Goal: Information Seeking & Learning: Learn about a topic

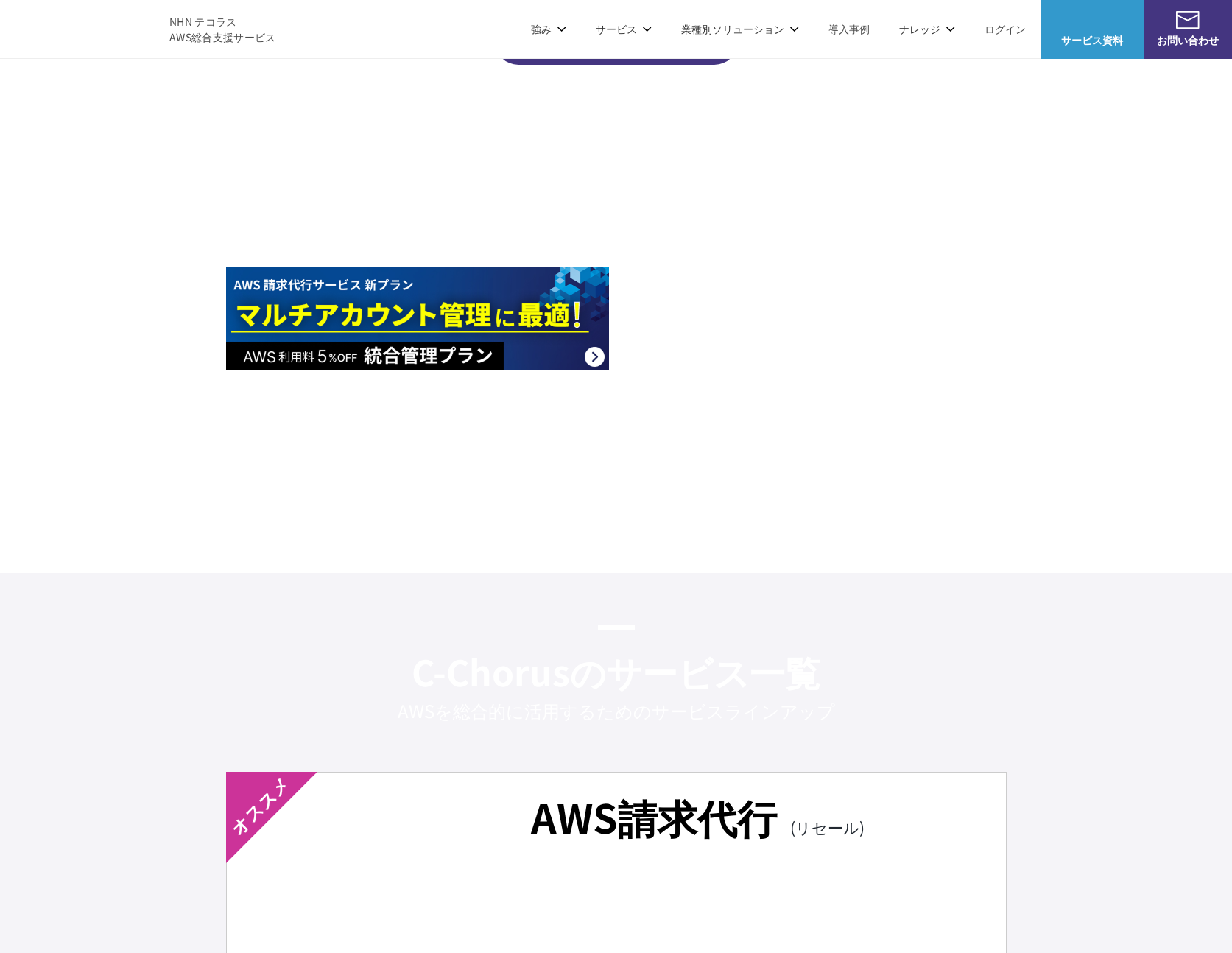
scroll to position [1933, 0]
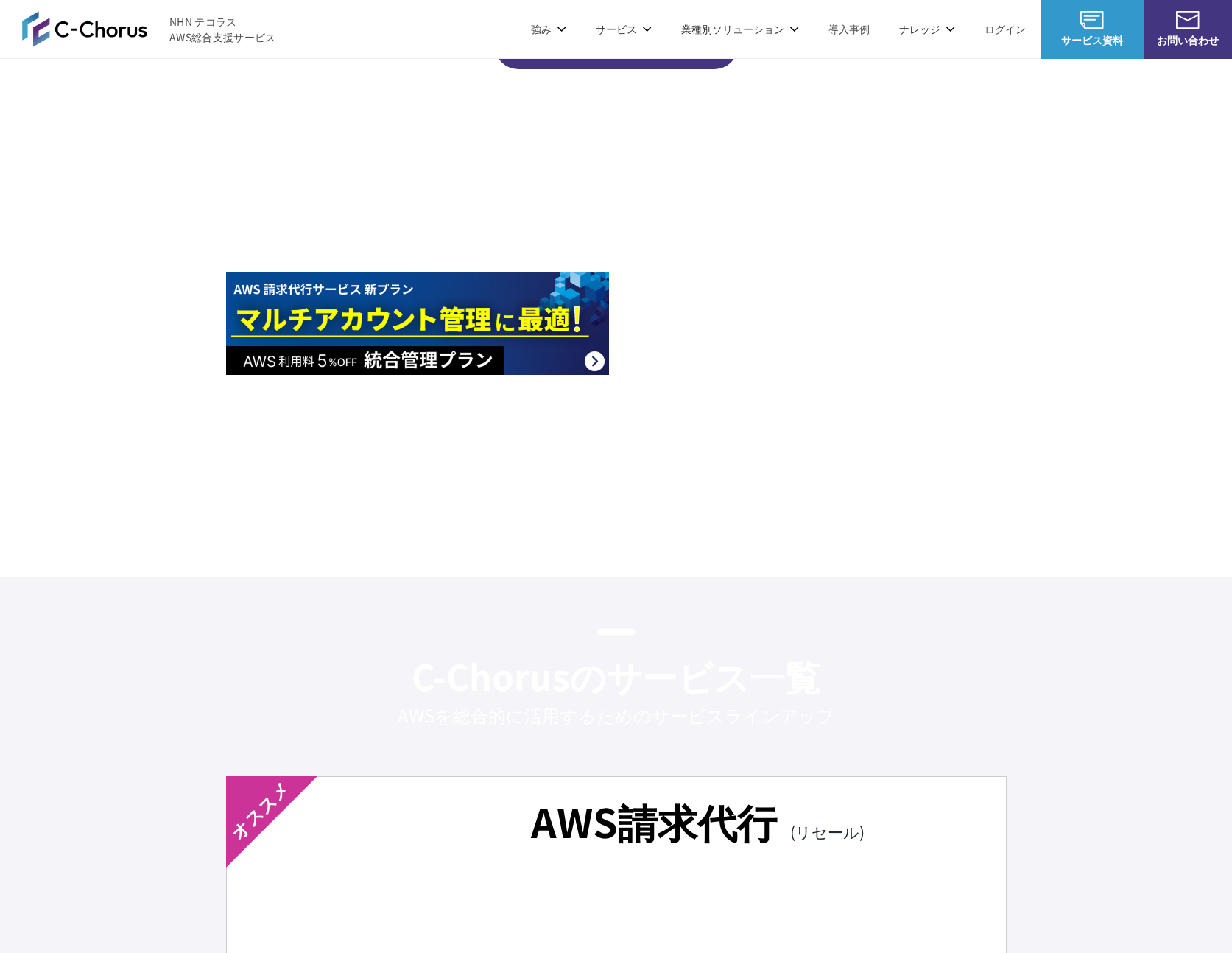
click at [401, 204] on img at bounding box center [417, 210] width 383 height 104
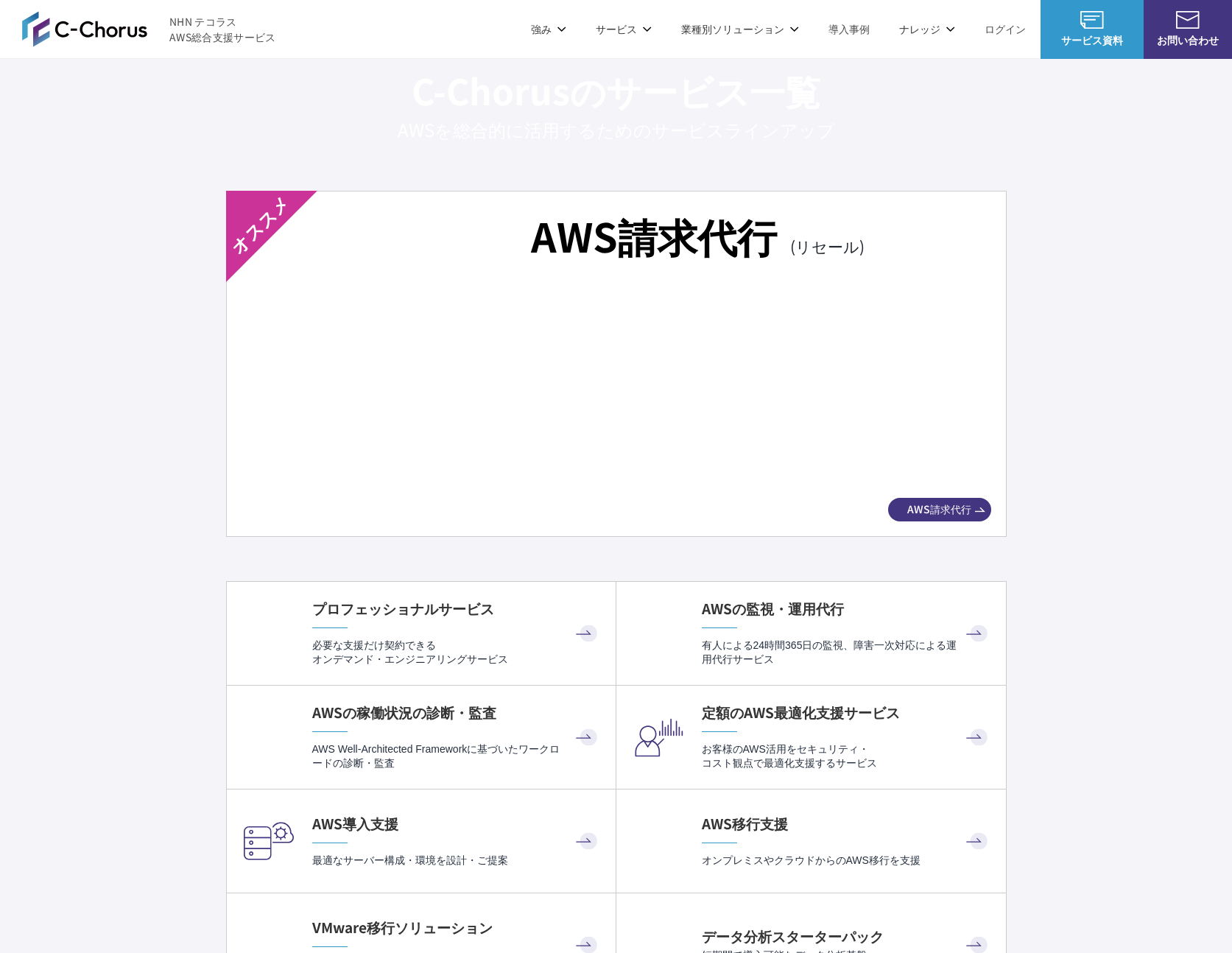
scroll to position [2519, 0]
click at [731, 423] on img at bounding box center [616, 387] width 697 height 195
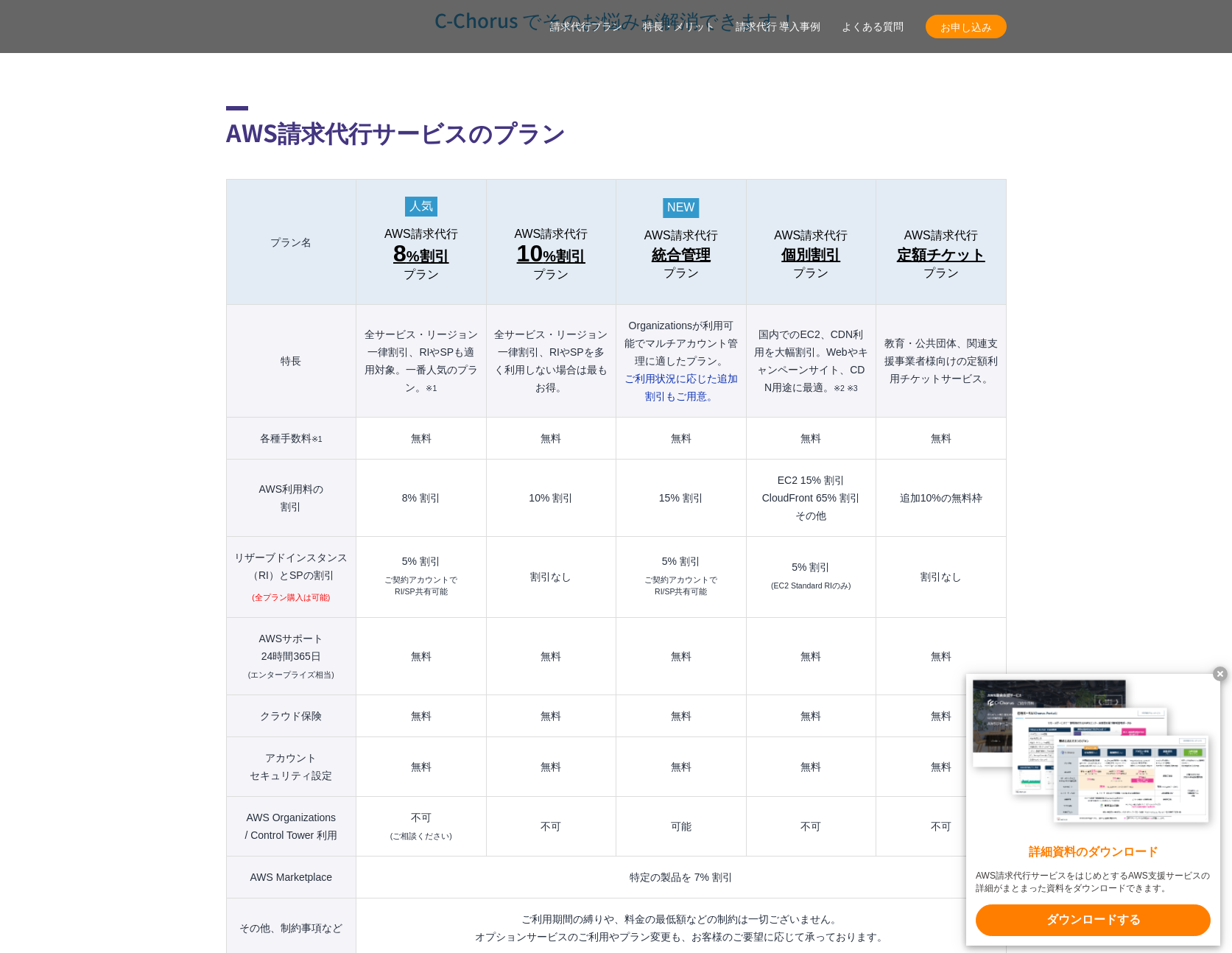
scroll to position [1512, 0]
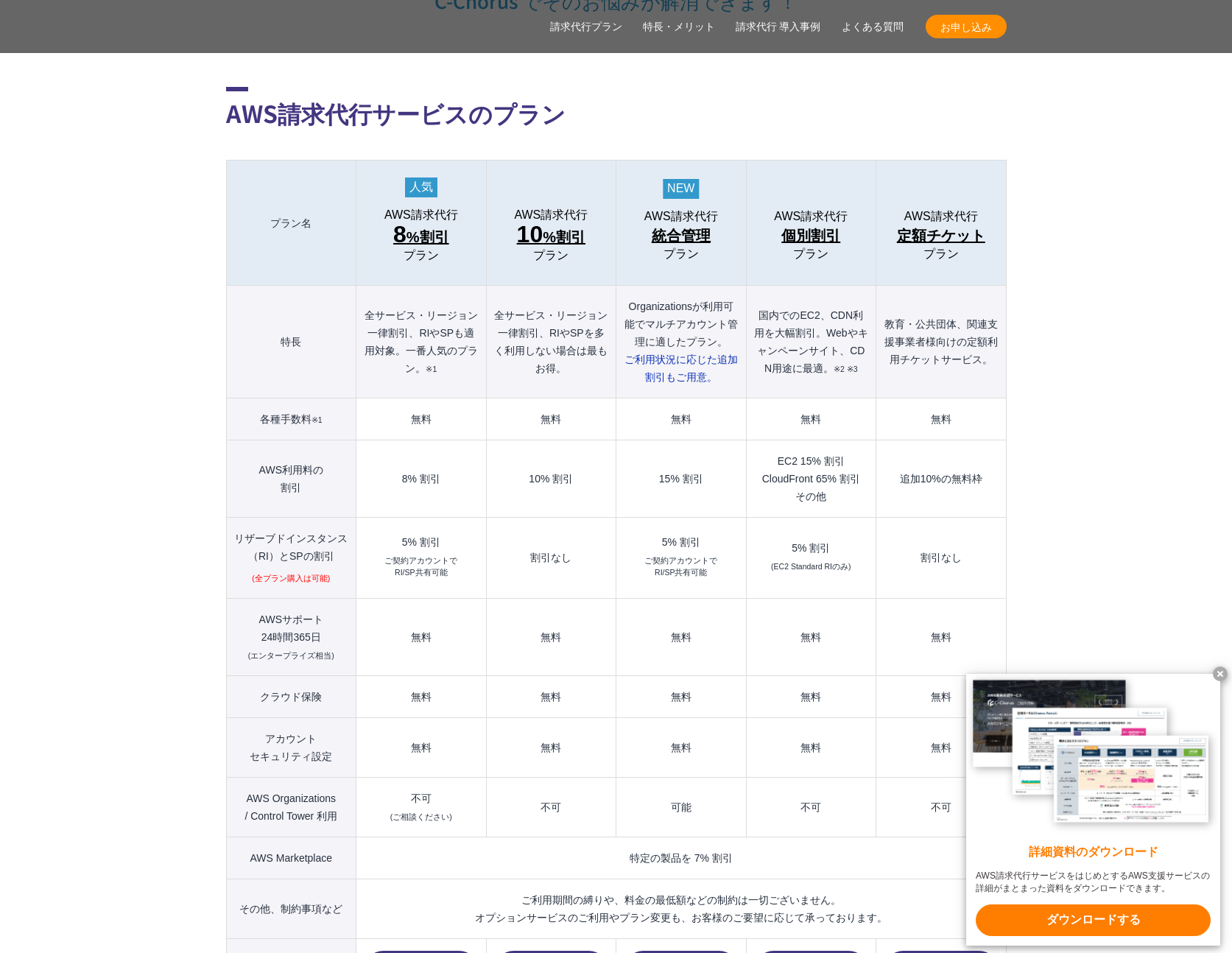
click at [1223, 672] on x-t at bounding box center [1220, 674] width 15 height 15
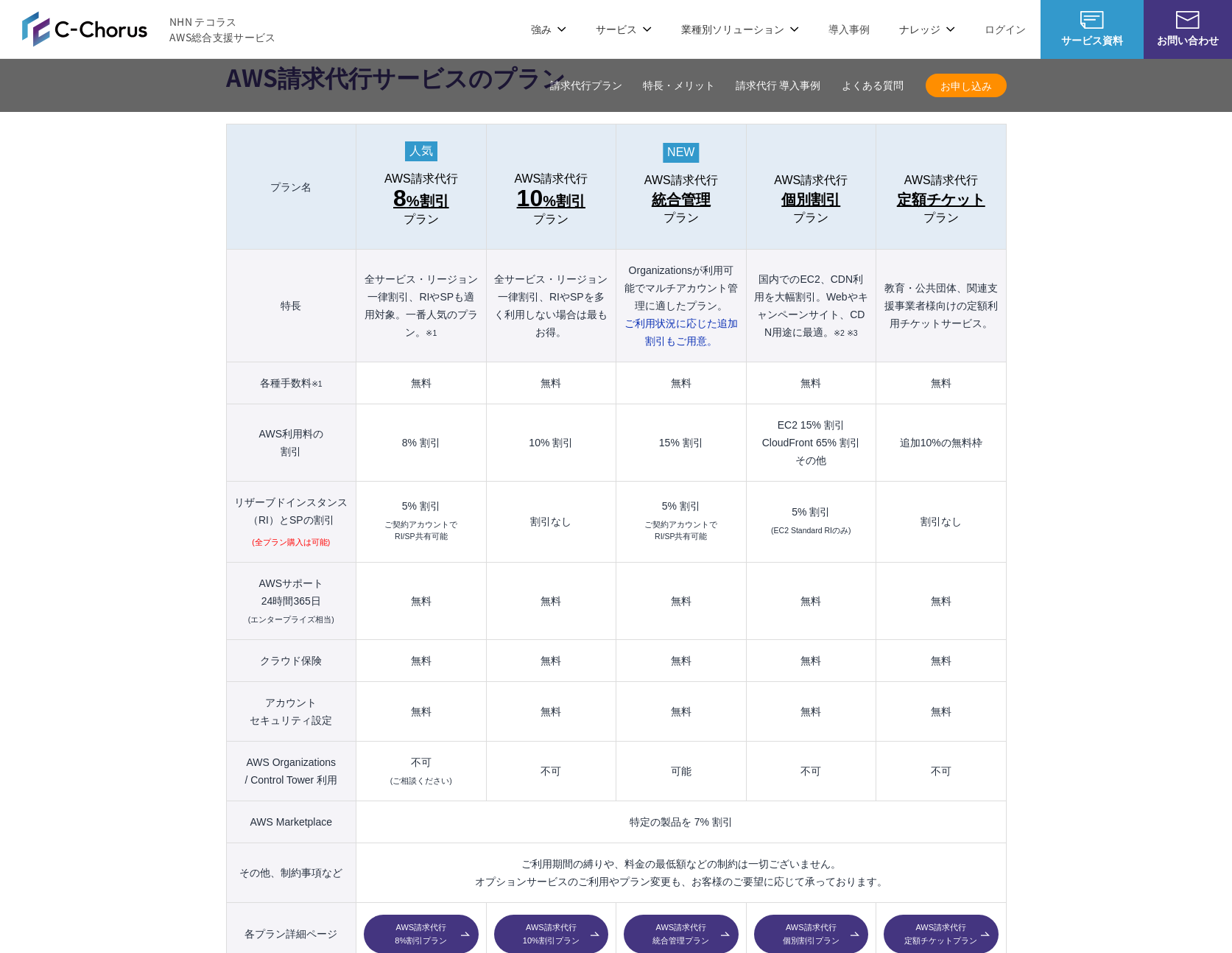
scroll to position [1531, 0]
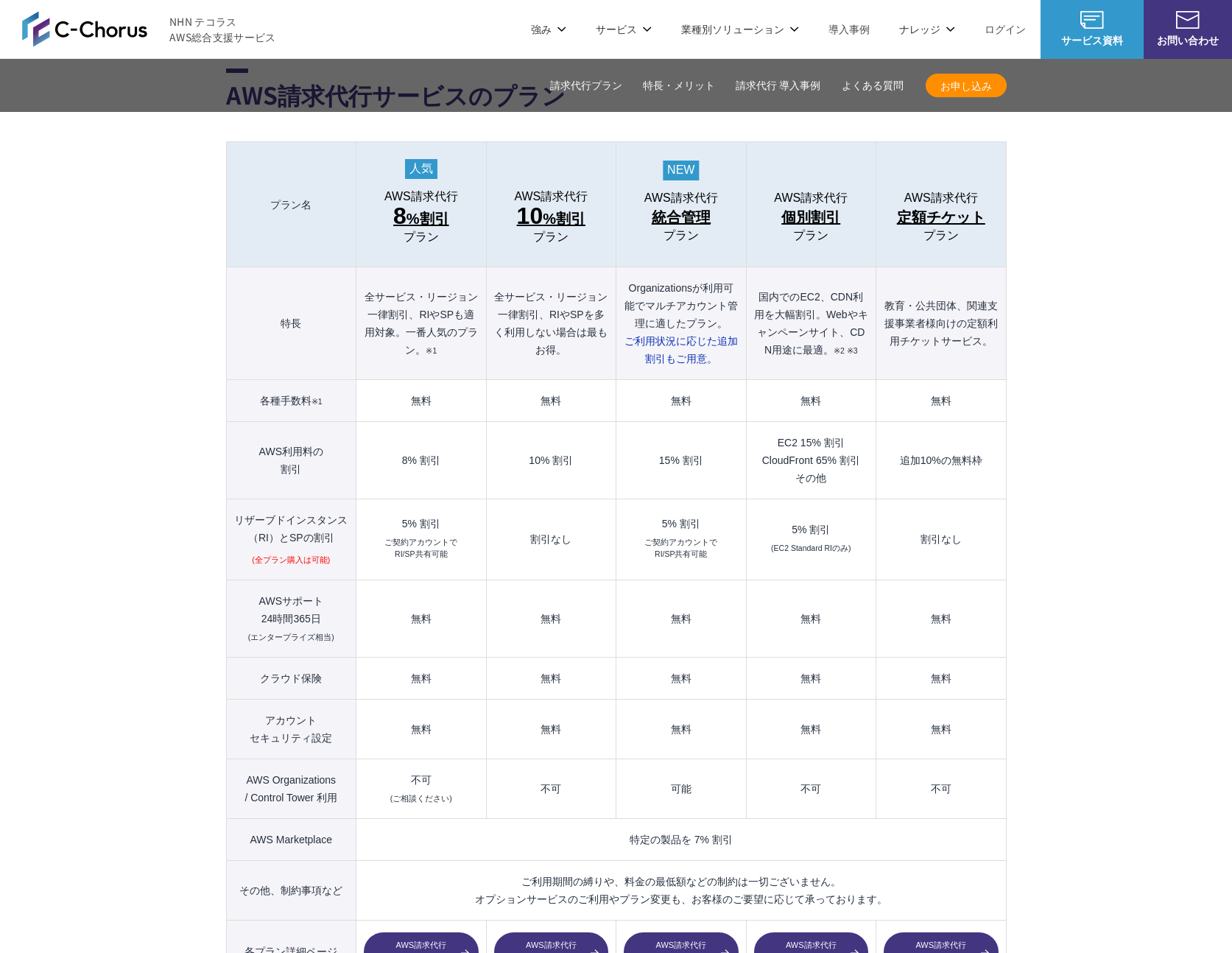
click at [685, 205] on span "統合管理" at bounding box center [681, 217] width 59 height 23
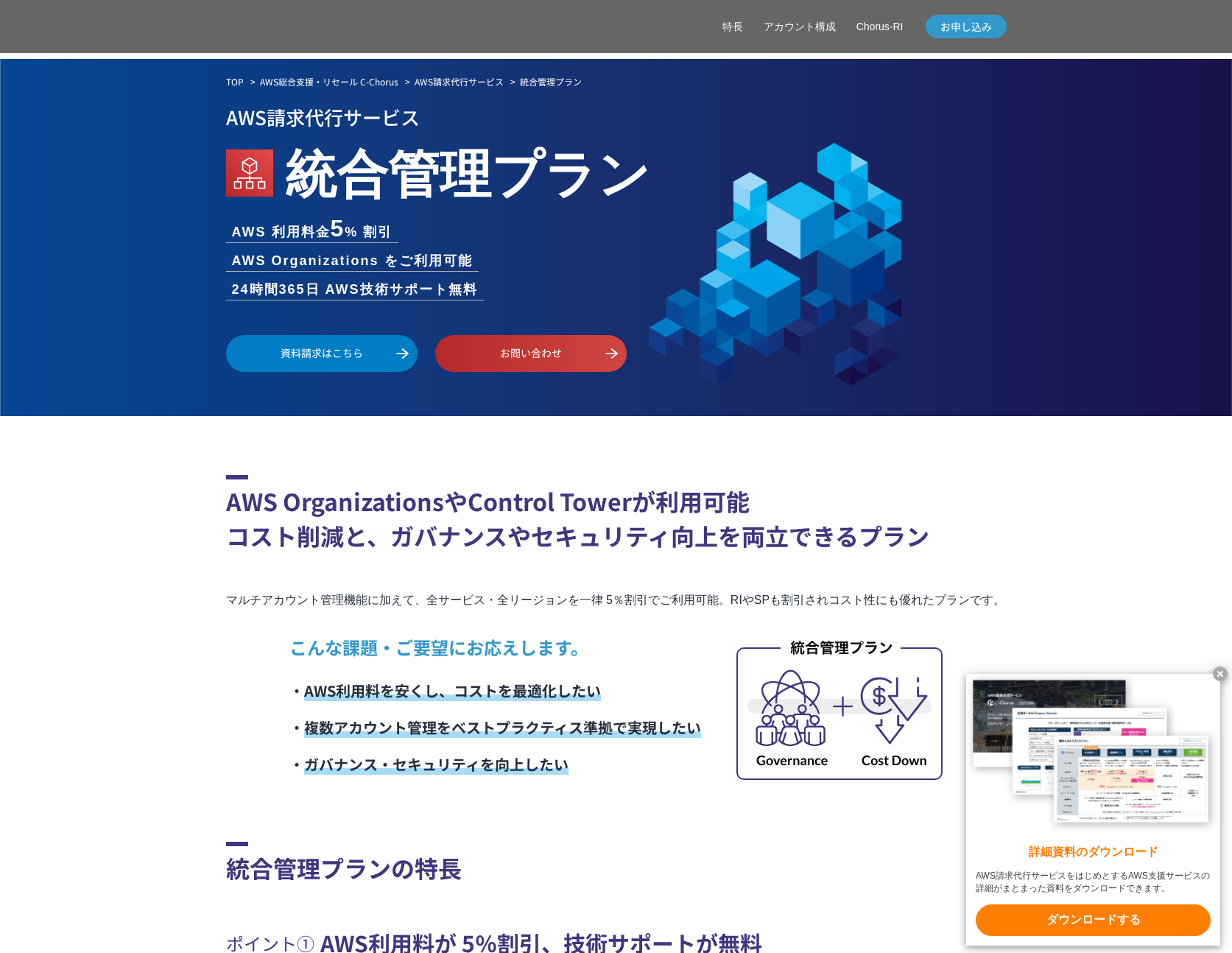
scroll to position [4206, 0]
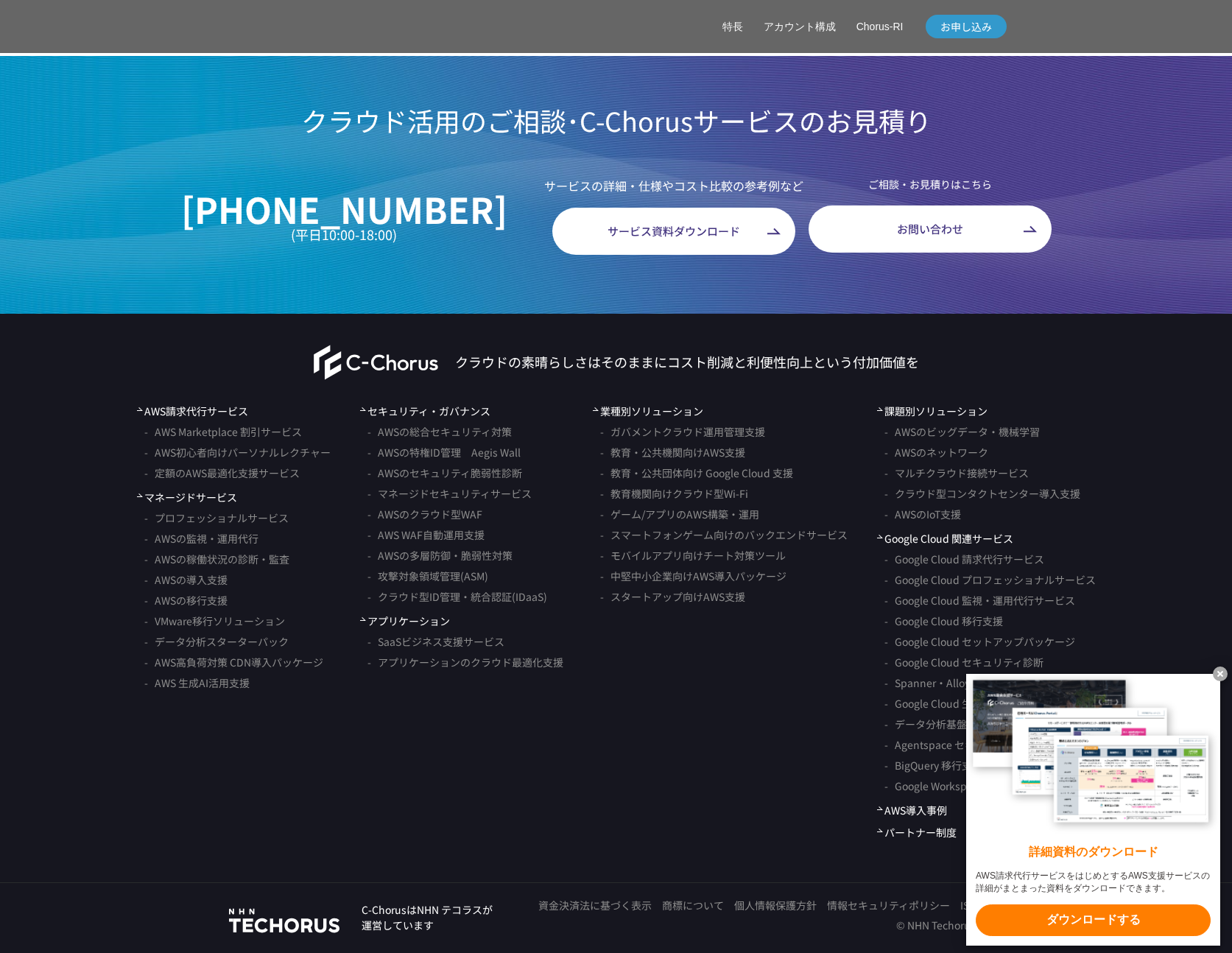
click at [133, 255] on div "03-6263-1715 (平日10:00-18:00) サービスの詳細・仕様やコスト比較の参考例など サービス資料ダウンロード ご相談・お見積りはこちら お…" at bounding box center [616, 215] width 1232 height 78
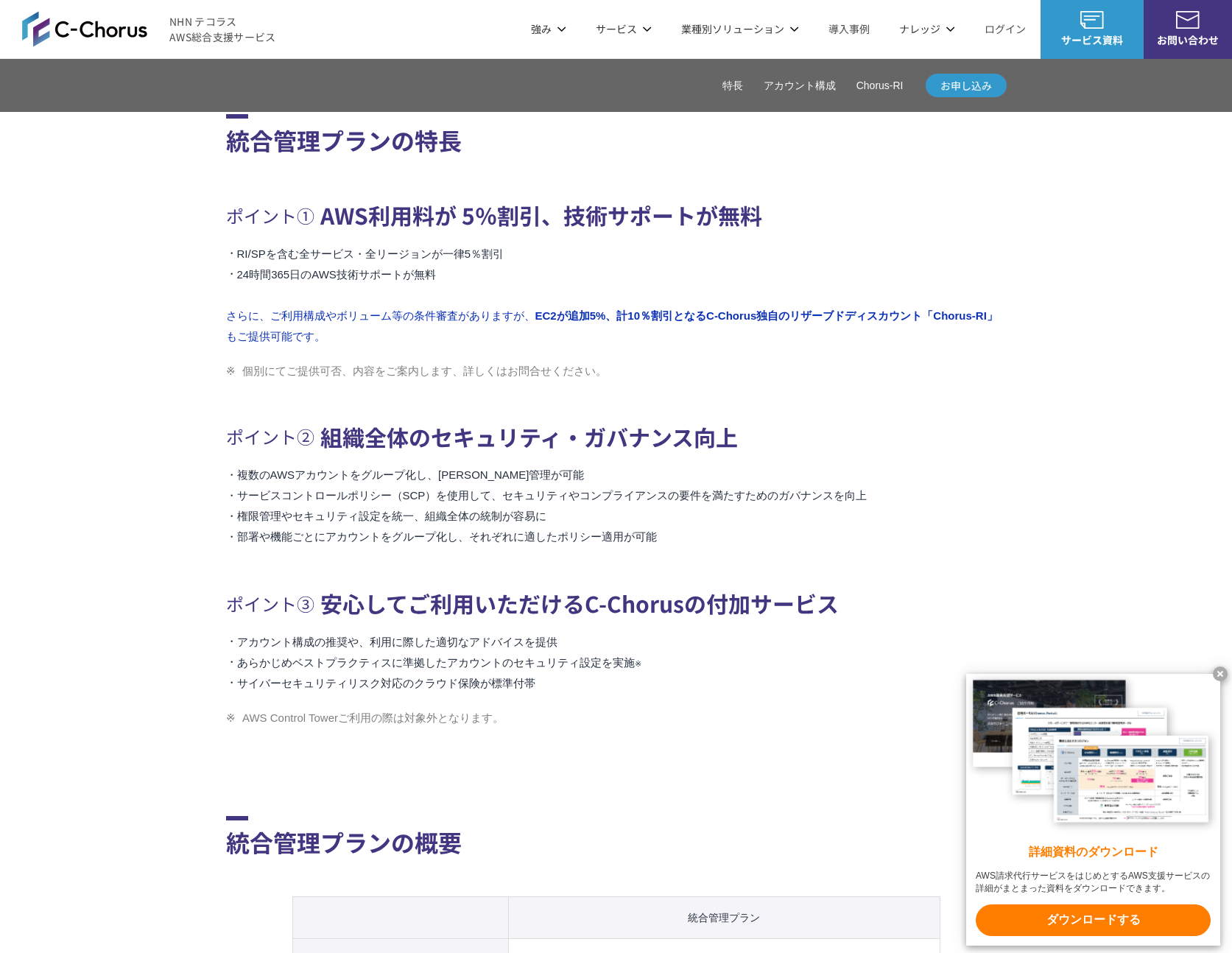
scroll to position [725, 0]
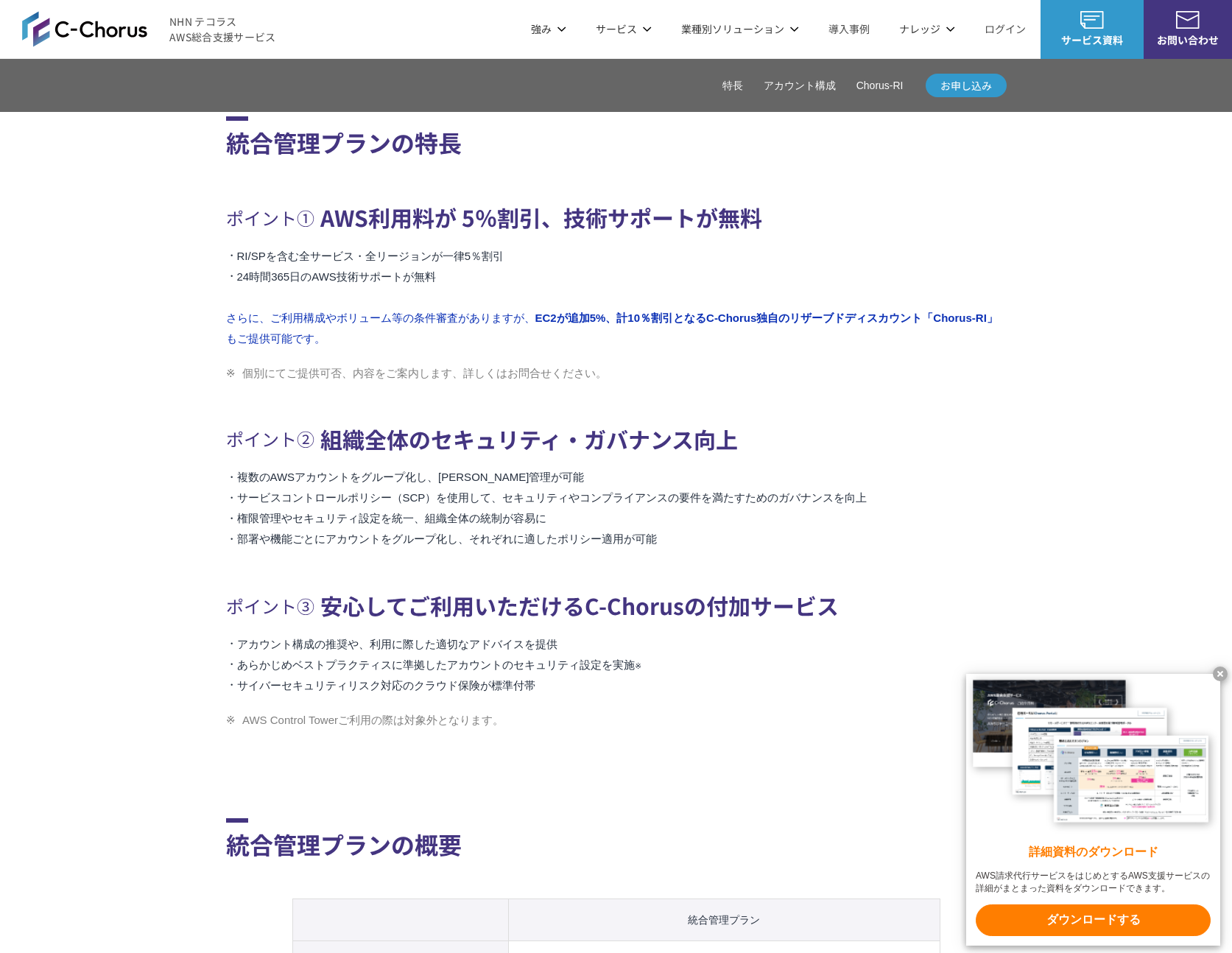
click at [269, 318] on li "さらに、ご利用構成やボリューム等の条件審査がありますが、 EC2が追加5%、計10％割引となるC-Chorus独自のリザーブドディスカウント「Chorus-R…" at bounding box center [616, 328] width 781 height 41
drag, startPoint x: 276, startPoint y: 318, endPoint x: 360, endPoint y: 339, distance: 86.6
click at [360, 339] on li "さらに、ご利用構成やボリューム等の条件審査がありますが、 EC2が追加5%、計10％割引となるC-Chorus独自のリザーブドディスカウント「Chorus-R…" at bounding box center [616, 328] width 781 height 41
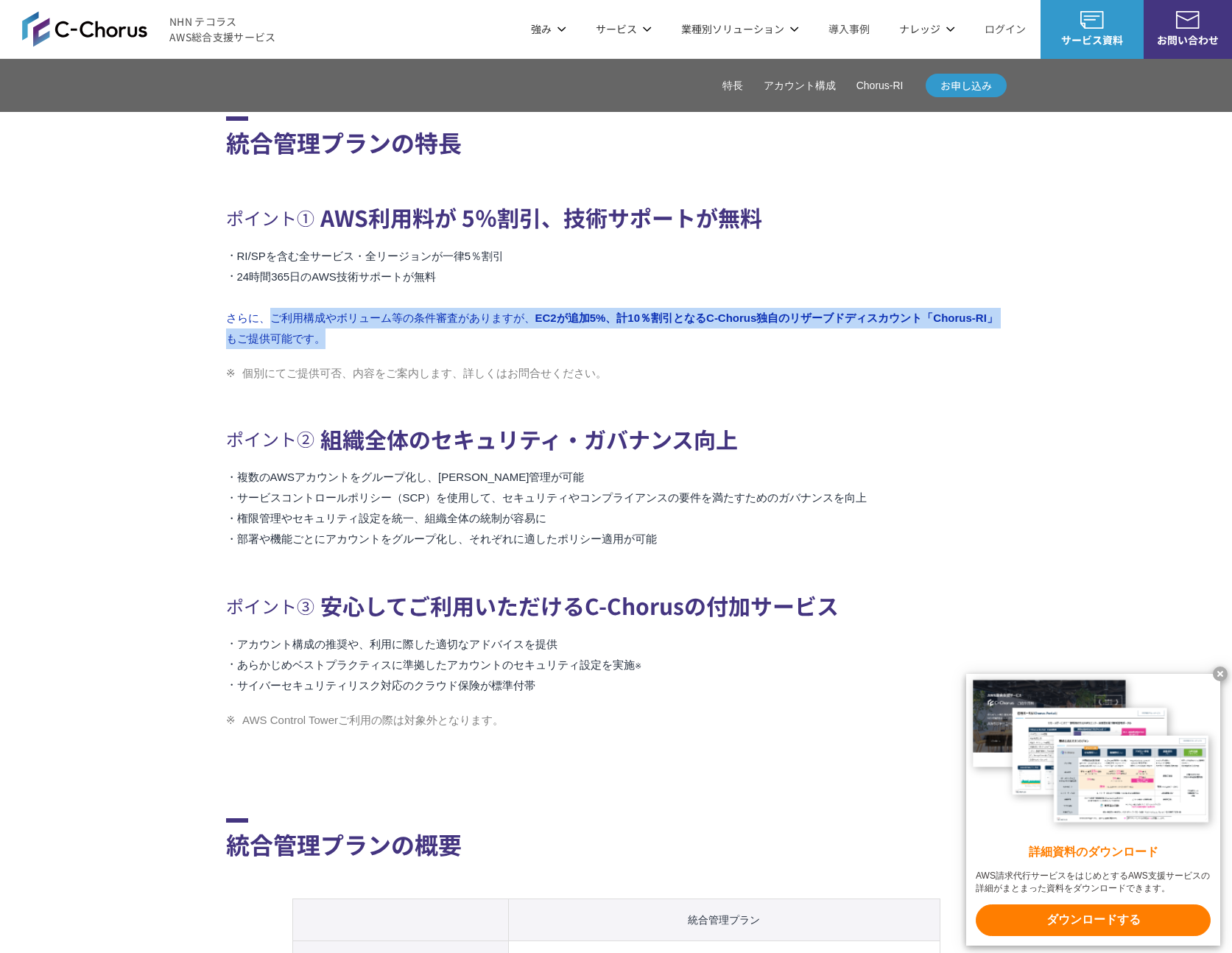
drag, startPoint x: 360, startPoint y: 339, endPoint x: 276, endPoint y: 318, distance: 86.6
click at [276, 318] on li "さらに、ご利用構成やボリューム等の条件審査がありますが、 EC2が追加5%、計10％割引となるC-Chorus独自のリザーブドディスカウント「Chorus-R…" at bounding box center [616, 328] width 781 height 41
copy li "ご利用構成やボリューム等の条件審査がありますが、 EC2が追加5%、計10％割引となるC-Chorus独自のリザーブドディスカウント「Chorus-RI」 も…"
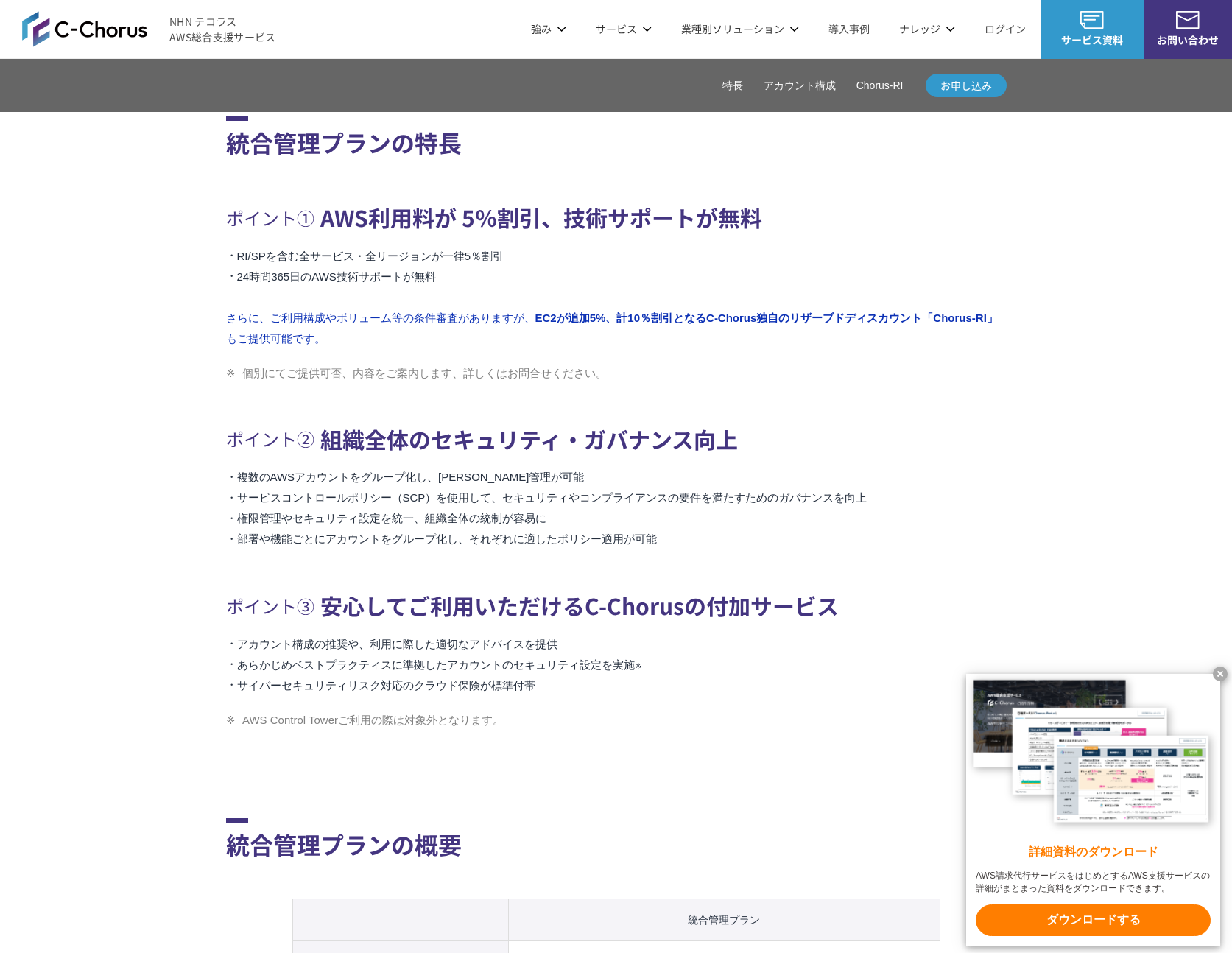
click at [486, 185] on section "統合管理プランの特長 ポイント① AWS利用料が 5％割引、技術サポートが無料 RI/SPを含む全サービス・全リージョンが一律5％割引 24時間365日のAW…" at bounding box center [616, 371] width 781 height 717
